Goal: Task Accomplishment & Management: Manage account settings

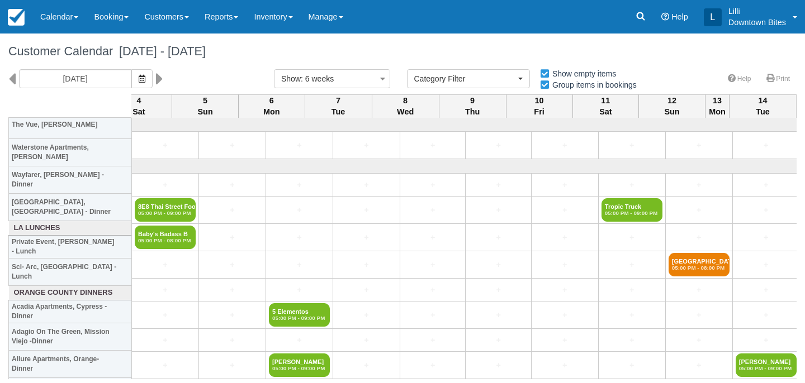
select select
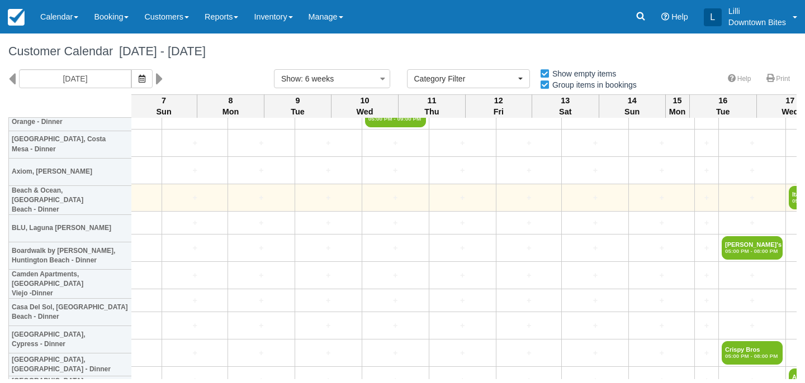
scroll to position [1944, 0]
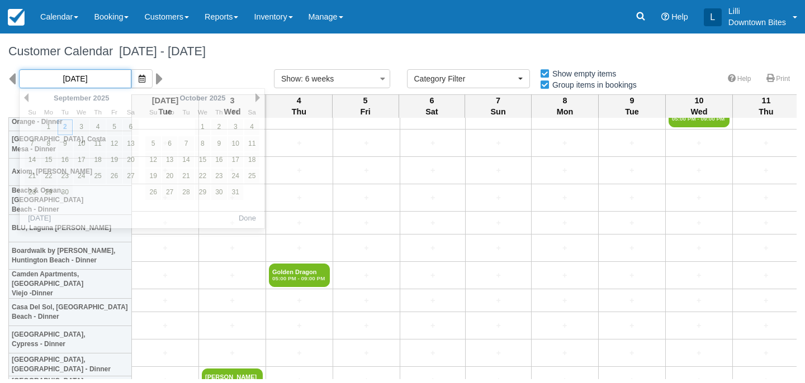
click at [86, 82] on input "09/02/25" at bounding box center [75, 78] width 112 height 19
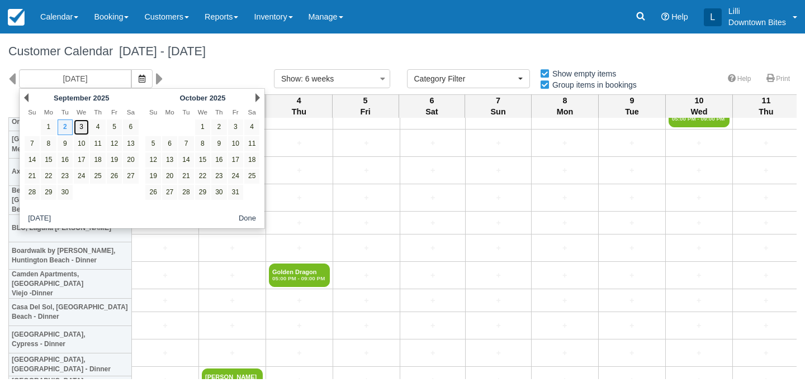
click at [84, 127] on link "3" at bounding box center [81, 127] width 15 height 15
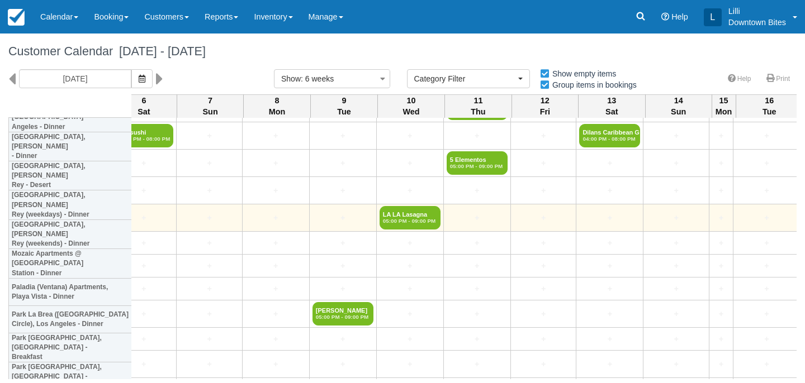
scroll to position [1097, 217]
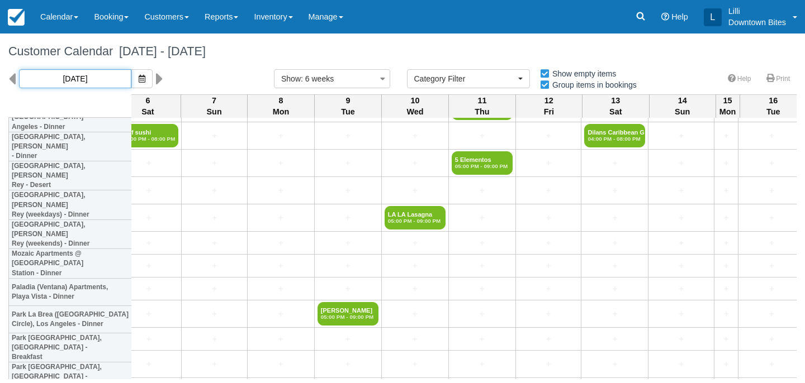
click at [55, 82] on input "09/03/25" at bounding box center [75, 78] width 112 height 19
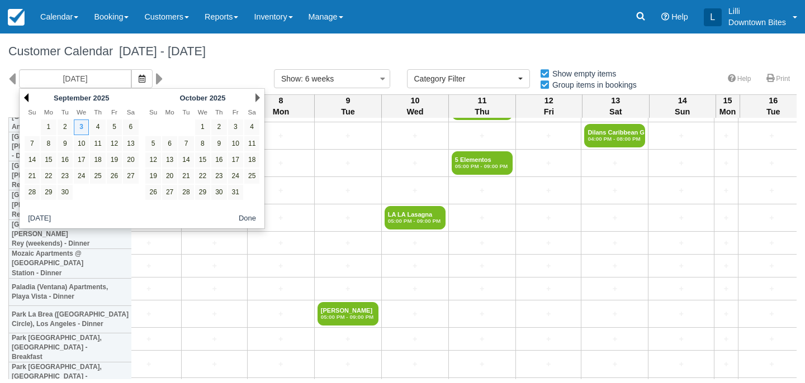
click at [25, 95] on link "Prev" at bounding box center [26, 97] width 4 height 9
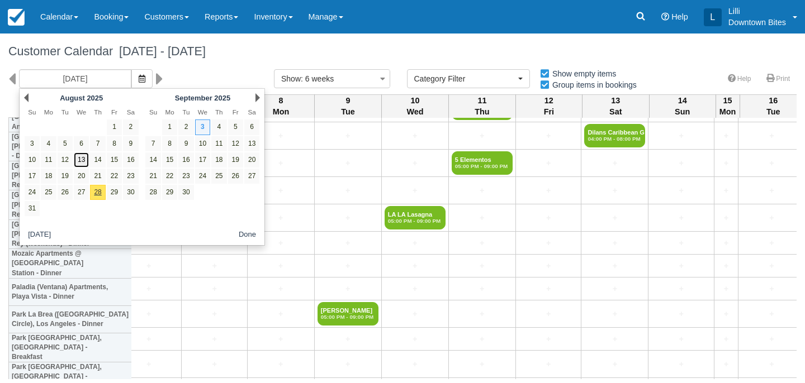
click at [78, 161] on link "13" at bounding box center [81, 160] width 15 height 15
type input "08/13/25"
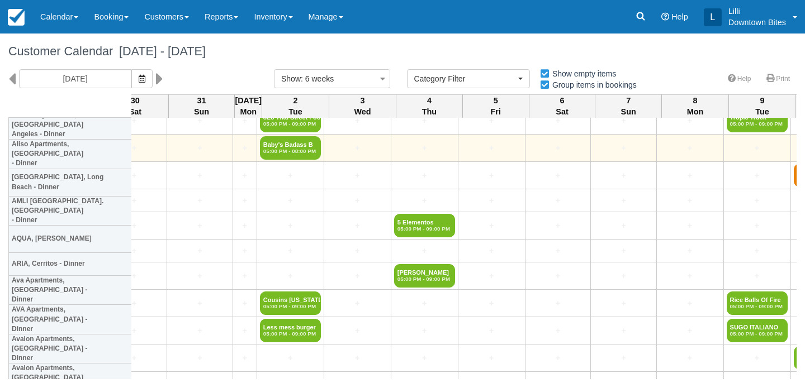
scroll to position [96, 996]
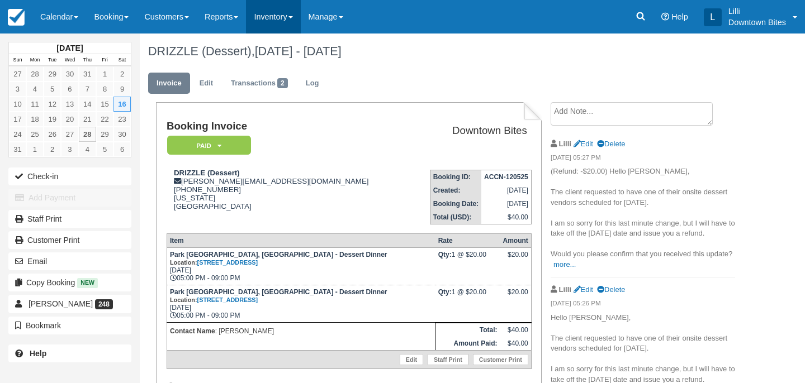
click at [287, 19] on link "Inventory" at bounding box center [273, 17] width 54 height 34
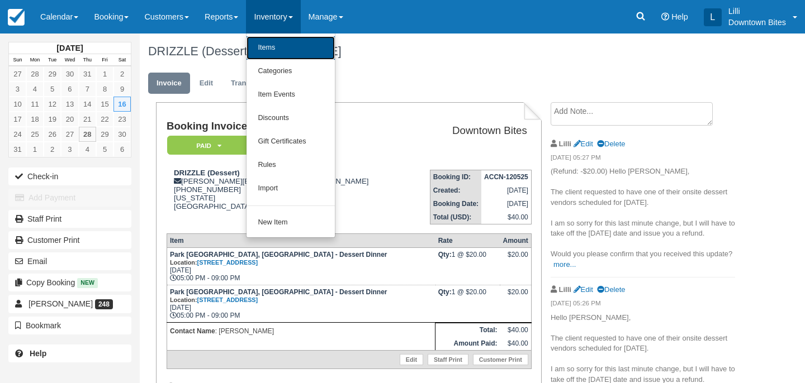
click at [301, 49] on link "Items" at bounding box center [290, 47] width 88 height 23
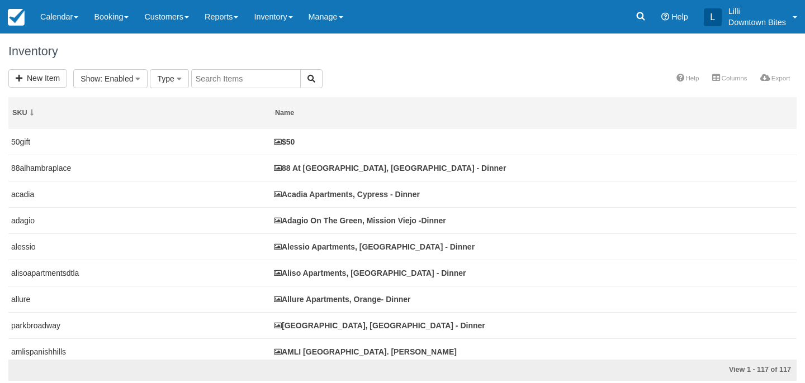
select select
click at [340, 83] on input "text" at bounding box center [371, 78] width 110 height 19
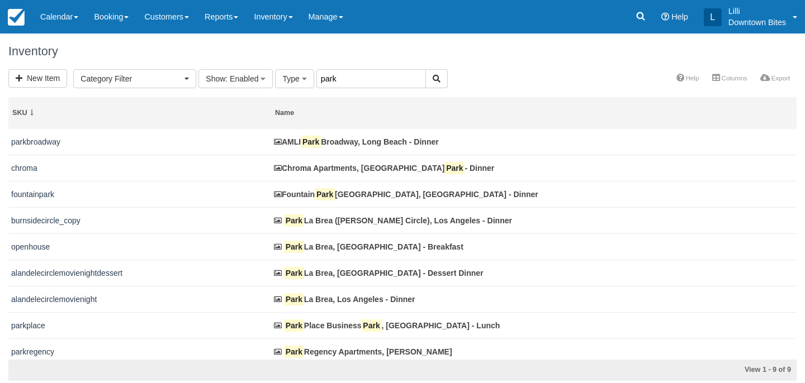
click at [358, 79] on input "park" at bounding box center [371, 78] width 110 height 19
type input "park la"
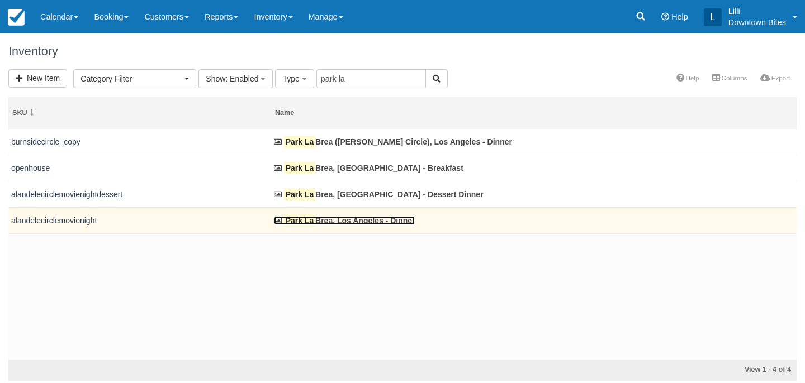
click at [345, 222] on link "Park La Brea, Los Angeles - Dinner" at bounding box center [344, 220] width 141 height 9
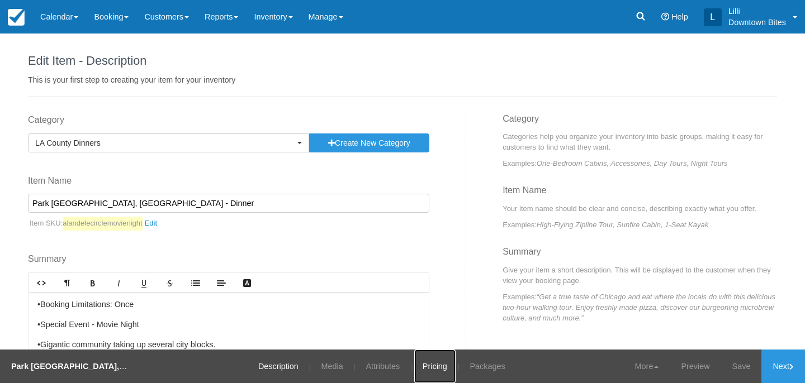
click at [427, 366] on link "Pricing" at bounding box center [434, 367] width 41 height 34
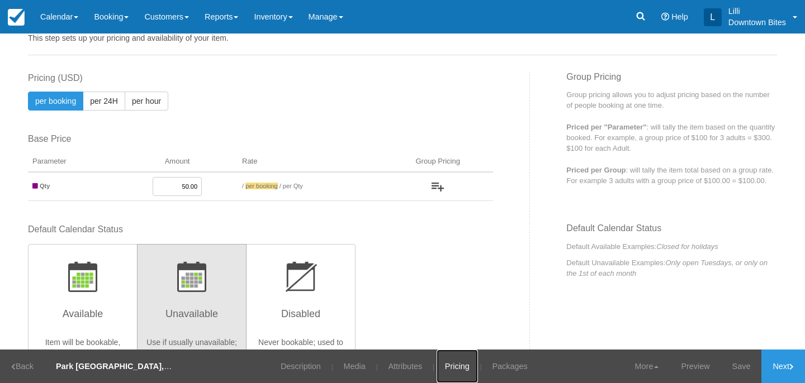
scroll to position [21, 0]
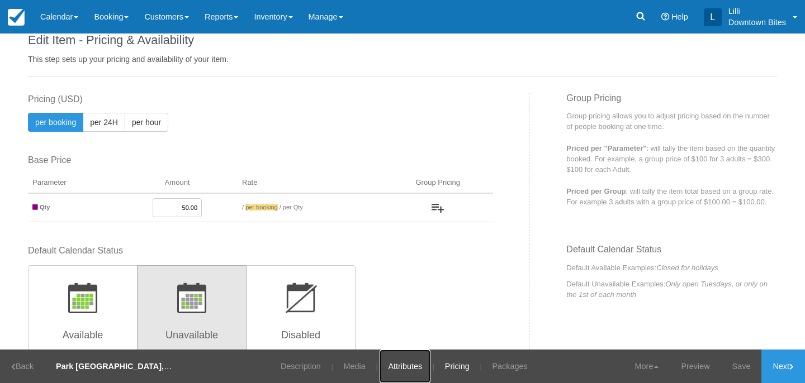
click at [400, 367] on link "Attributes" at bounding box center [404, 367] width 51 height 34
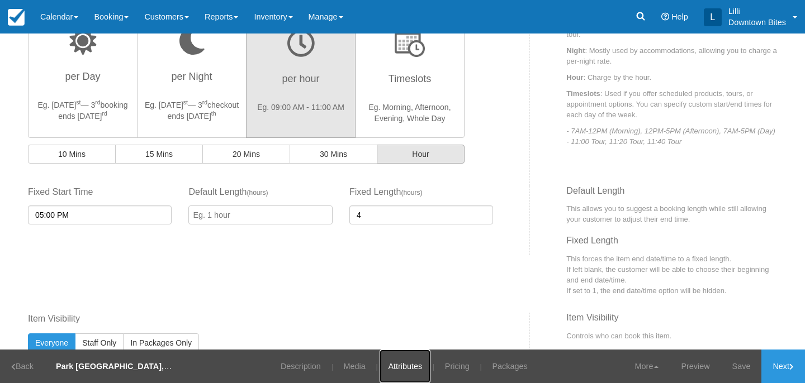
scroll to position [363, 0]
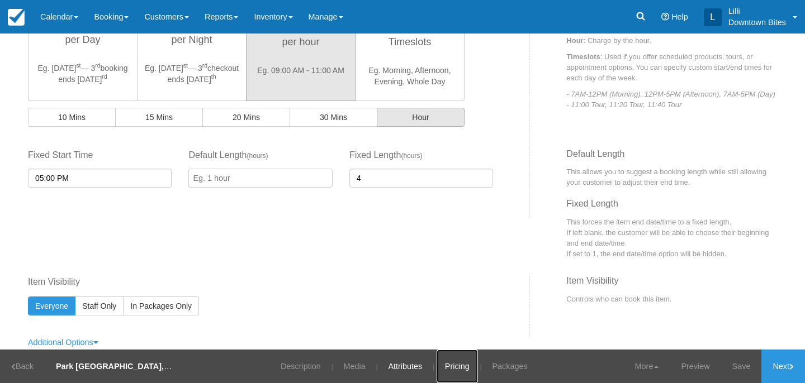
click at [448, 366] on link "Pricing" at bounding box center [456, 367] width 41 height 34
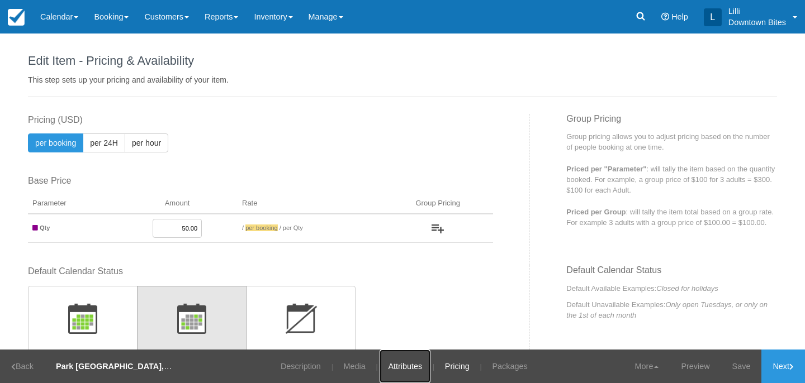
click at [400, 370] on link "Attributes" at bounding box center [404, 367] width 51 height 34
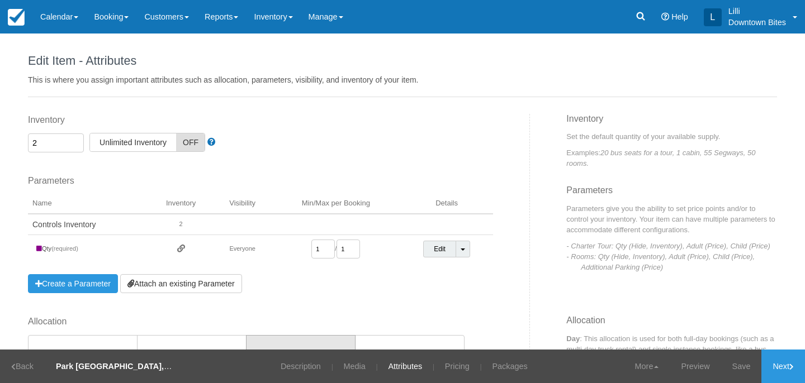
drag, startPoint x: 52, startPoint y: 138, endPoint x: 0, endPoint y: 138, distance: 52.0
click at [0, 138] on div "Edit Item - Description This is your first step to creating your item for your …" at bounding box center [402, 192] width 805 height 316
type input "1"
click at [740, 369] on link "Save" at bounding box center [741, 367] width 41 height 34
click at [448, 365] on link "Pricing" at bounding box center [449, 367] width 41 height 34
